Goal: Transaction & Acquisition: Subscribe to service/newsletter

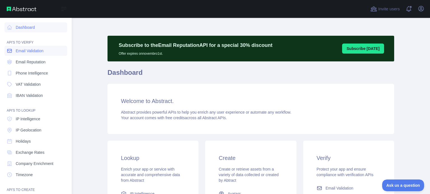
click at [25, 51] on span "Email Validation" at bounding box center [30, 51] width 28 height 6
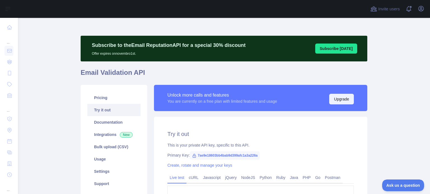
click at [336, 101] on button "Upgrade" at bounding box center [341, 99] width 25 height 11
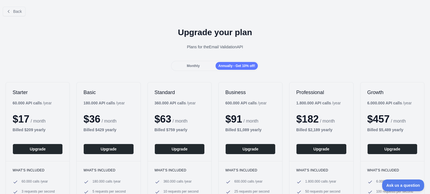
click at [118, 109] on div "Basic 180.000 API calls / year $ 36 / month Billed $ 429 yearly Upgrade" at bounding box center [109, 122] width 64 height 79
click at [194, 68] on span "Monthly" at bounding box center [193, 66] width 13 height 4
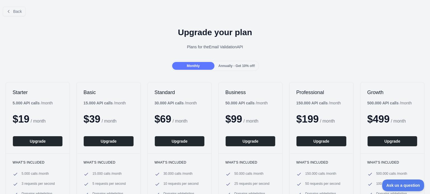
click at [128, 53] on div "Upgrade your plan Plans for the Email Validation API" at bounding box center [215, 41] width 430 height 40
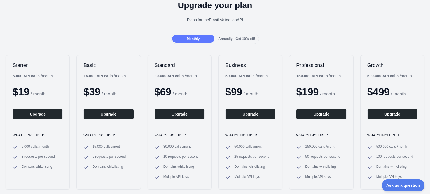
scroll to position [28, 0]
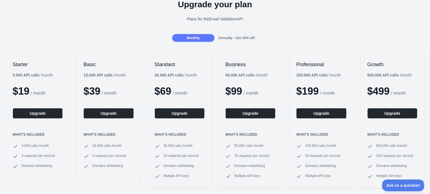
click at [227, 37] on span "Annually - Get 10% off!" at bounding box center [236, 38] width 37 height 4
